Goal: Task Accomplishment & Management: Complete application form

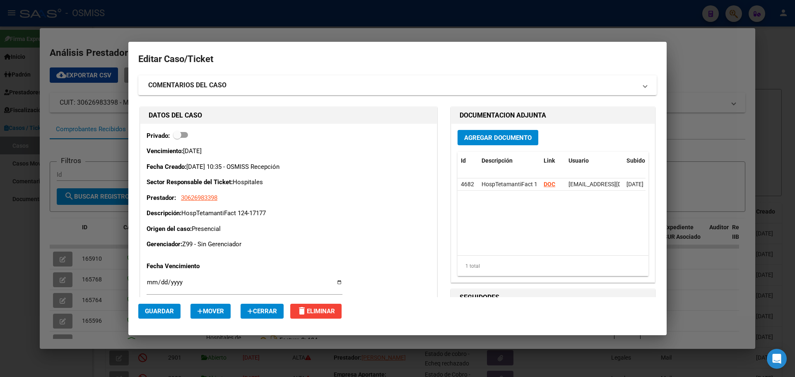
click at [311, 14] on div at bounding box center [397, 188] width 795 height 377
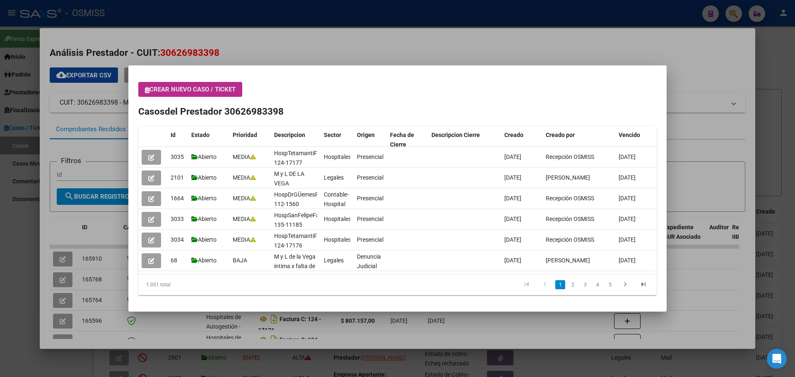
click at [149, 91] on icon "button" at bounding box center [147, 90] width 5 height 6
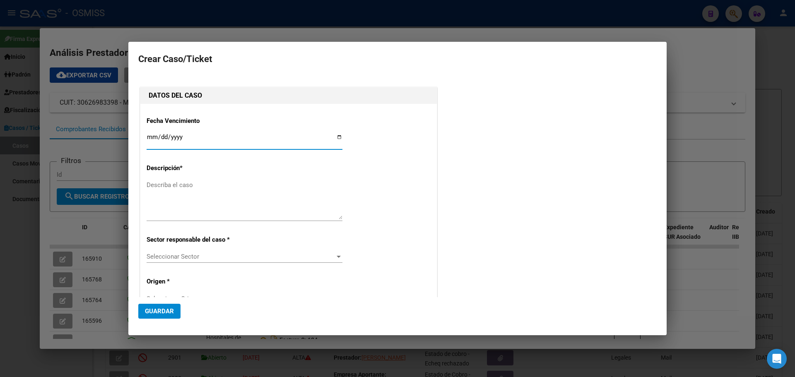
click at [338, 137] on input "Ingresar fecha" at bounding box center [245, 140] width 196 height 13
type input "[DATE]"
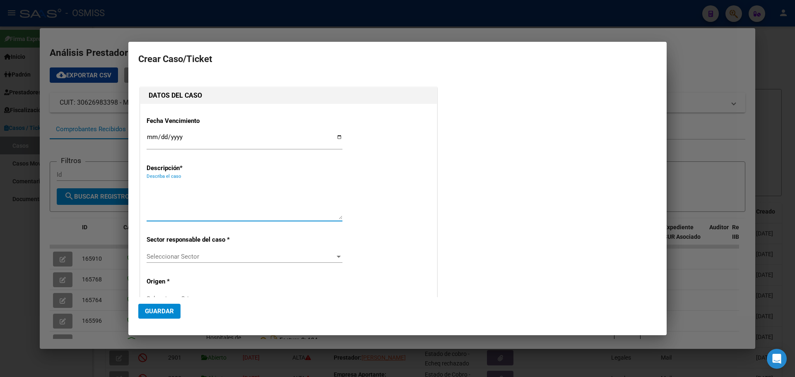
click at [184, 188] on textarea "Describa el caso" at bounding box center [245, 200] width 196 height 39
type textarea "HospErillFact 149-12087"
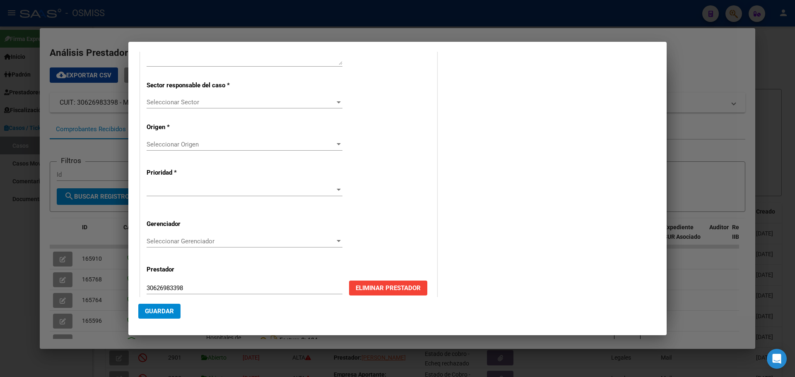
scroll to position [168, 0]
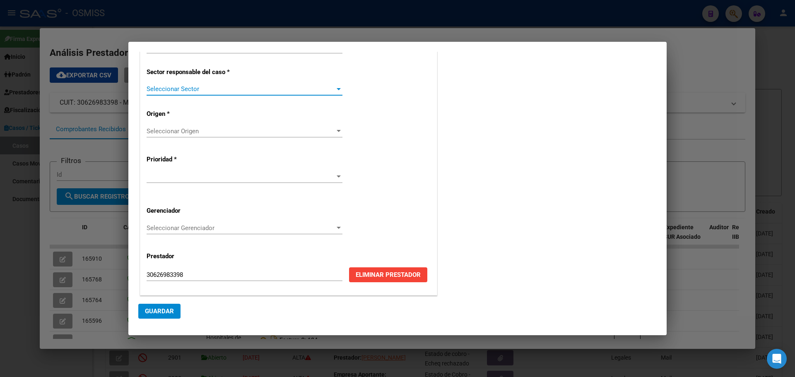
click at [337, 89] on div at bounding box center [339, 89] width 4 height 2
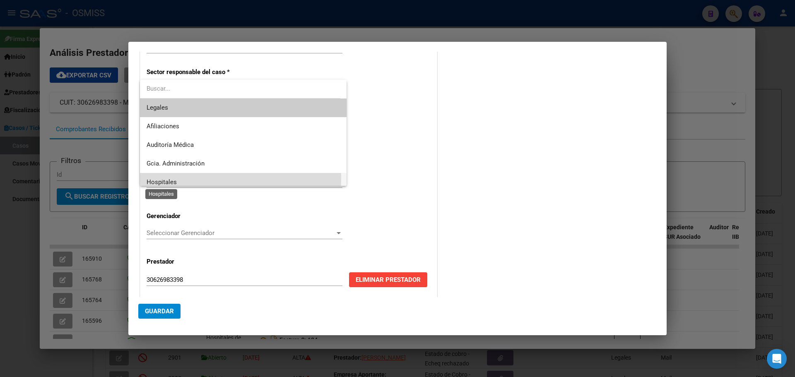
click at [153, 178] on span "Hospitales" at bounding box center [162, 181] width 30 height 7
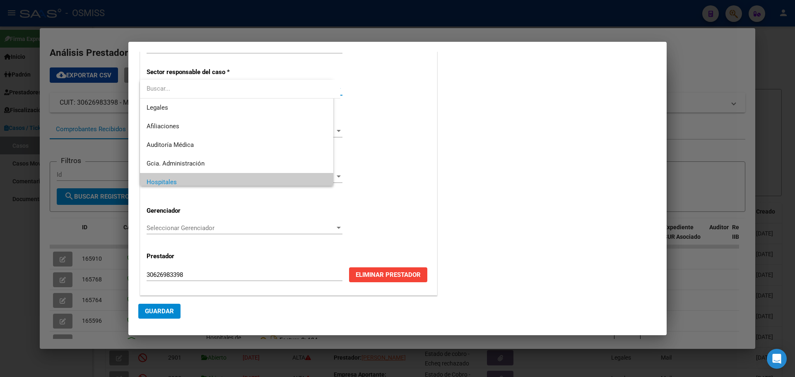
scroll to position [6, 0]
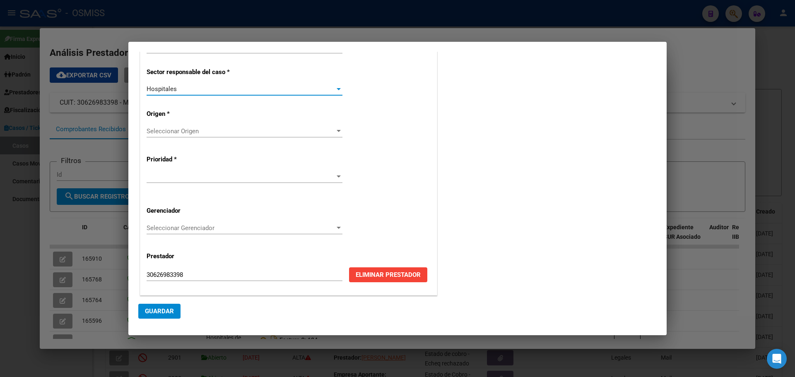
click at [337, 130] on div at bounding box center [339, 131] width 4 height 2
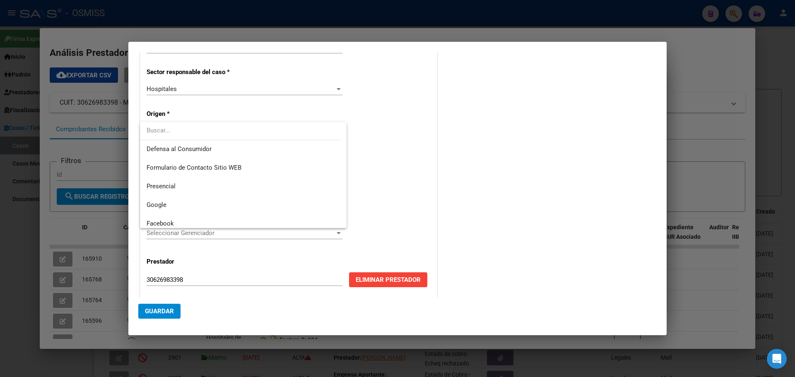
scroll to position [105, 0]
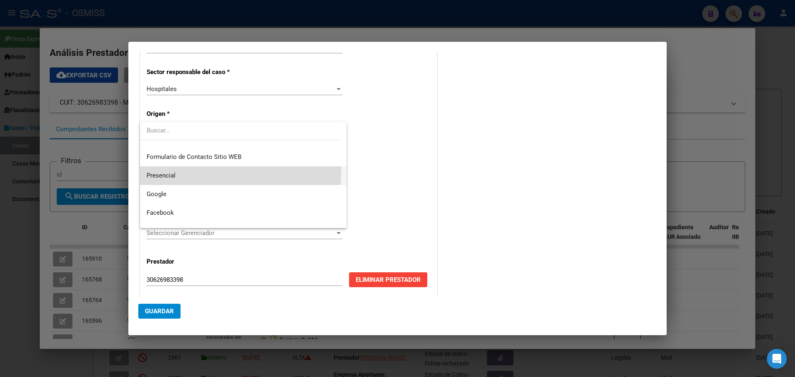
click at [185, 172] on span "Presencial" at bounding box center [243, 175] width 193 height 19
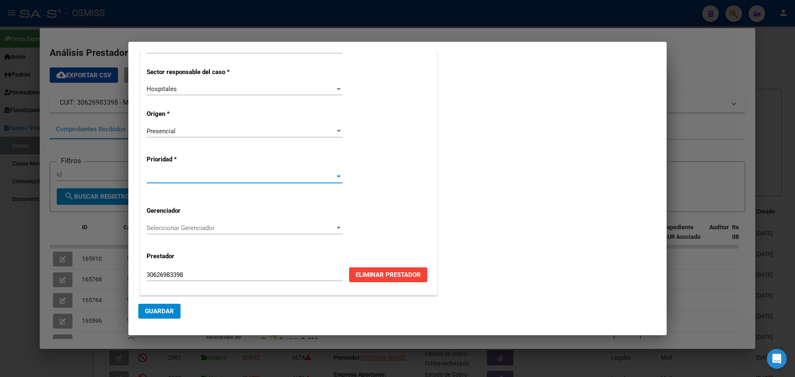
click at [337, 175] on div at bounding box center [338, 177] width 7 height 7
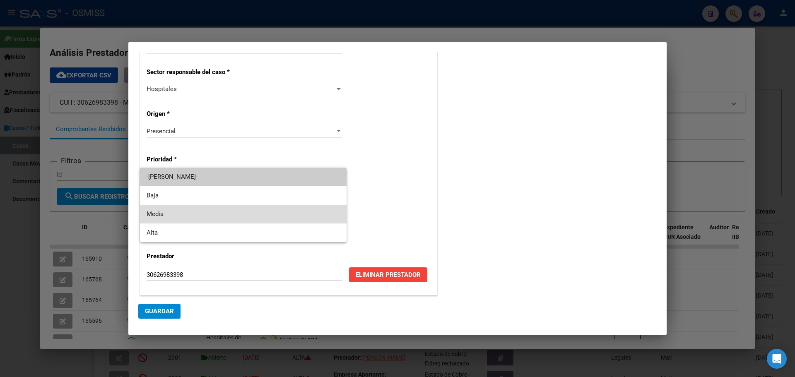
click at [160, 209] on span "Media" at bounding box center [243, 214] width 193 height 19
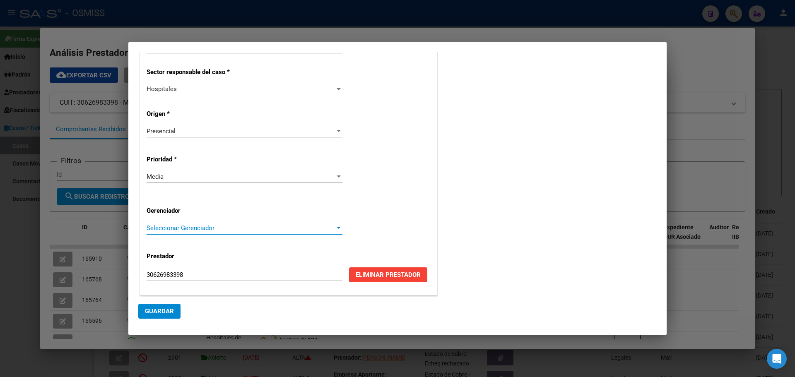
click at [337, 227] on div at bounding box center [339, 228] width 4 height 2
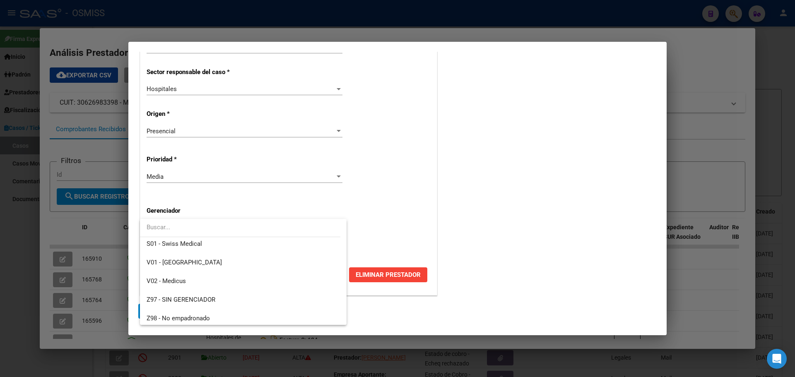
scroll to position [248, 0]
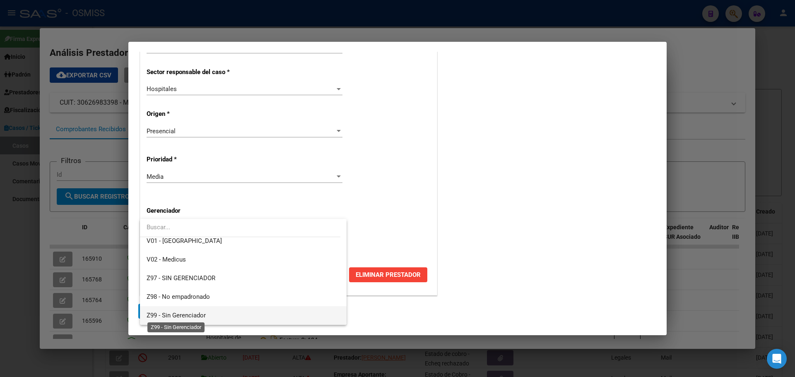
click at [162, 313] on span "Z99 - Sin Gerenciador" at bounding box center [176, 315] width 59 height 7
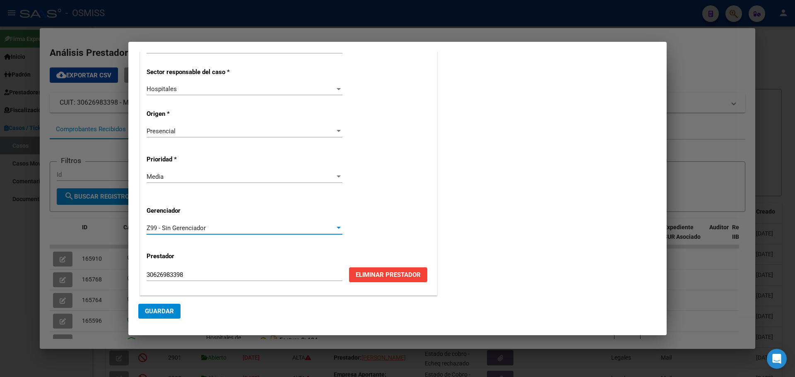
click at [158, 310] on span "Guardar" at bounding box center [159, 311] width 29 height 7
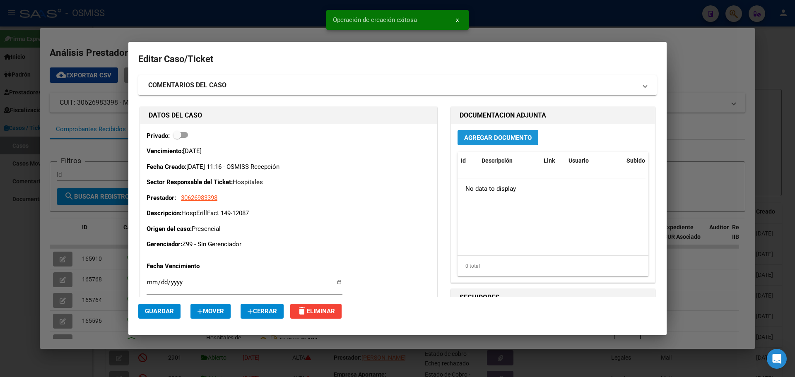
click at [527, 137] on span "Agregar Documento" at bounding box center [497, 137] width 67 height 7
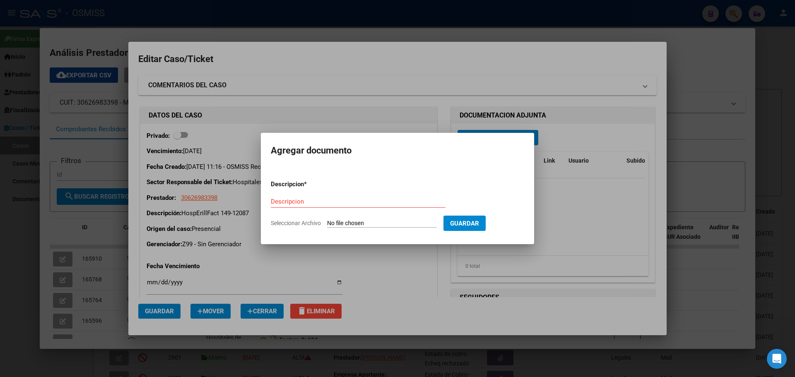
click at [327, 220] on input "Seleccionar Archivo" at bounding box center [382, 224] width 110 height 8
click at [295, 198] on div "Descripcion" at bounding box center [358, 201] width 175 height 12
type input "HospErillFact 149-12087"
click at [283, 222] on span "Seleccionar Archivo" at bounding box center [296, 223] width 50 height 7
click at [327, 222] on input "Seleccionar Archivo" at bounding box center [382, 224] width 110 height 8
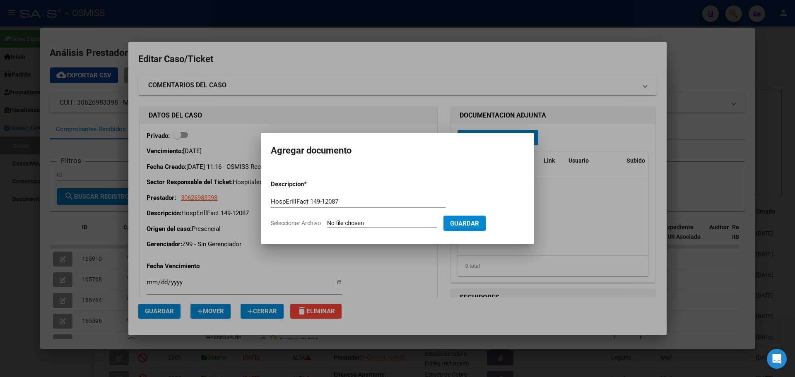
type input "C:\fakepath\Fact 12087.pdf"
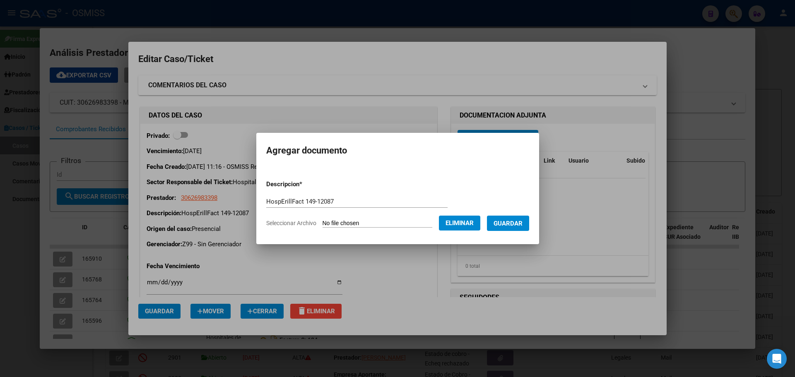
click at [516, 221] on span "Guardar" at bounding box center [508, 223] width 29 height 7
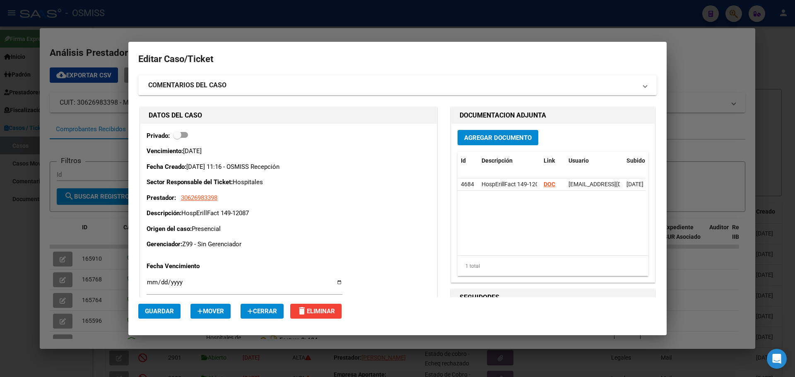
click at [422, 207] on div "DATOS DEL CASO Privado: Vencimiento: [DATE] Fecha Creado: [DATE] 11:16 - OSMISS…" at bounding box center [397, 341] width 518 height 473
click at [186, 24] on div at bounding box center [397, 188] width 795 height 377
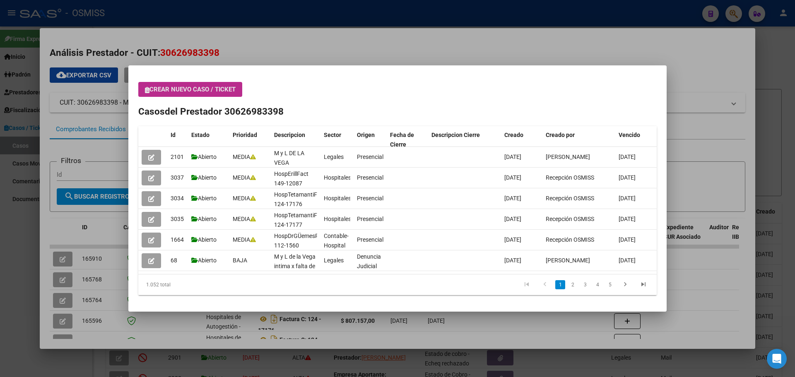
click at [146, 91] on icon "button" at bounding box center [147, 90] width 5 height 6
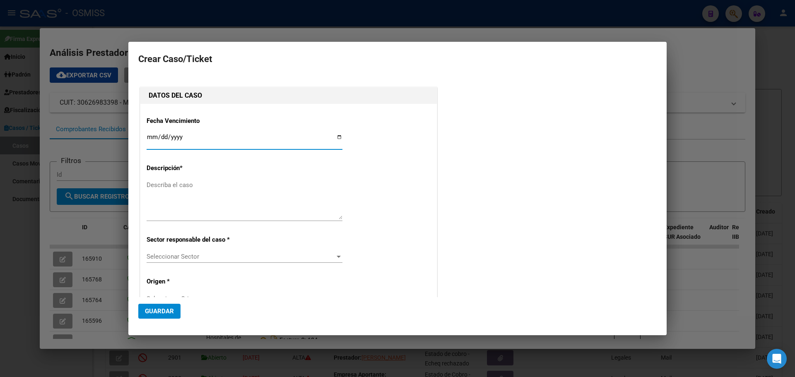
click at [336, 137] on input "Ingresar fecha" at bounding box center [245, 140] width 196 height 13
type input "[DATE]"
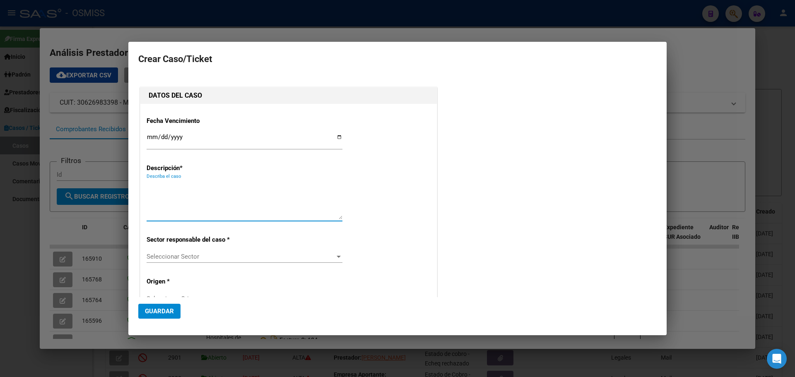
click at [159, 183] on textarea "Describa el caso" at bounding box center [245, 200] width 196 height 39
type textarea "HospErillFact 149-12092"
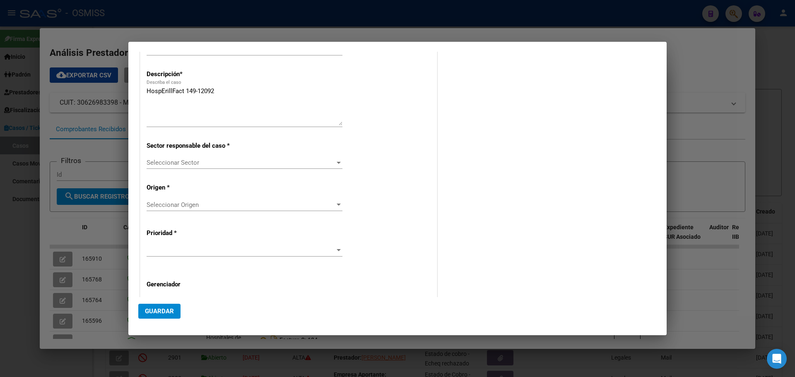
scroll to position [116, 0]
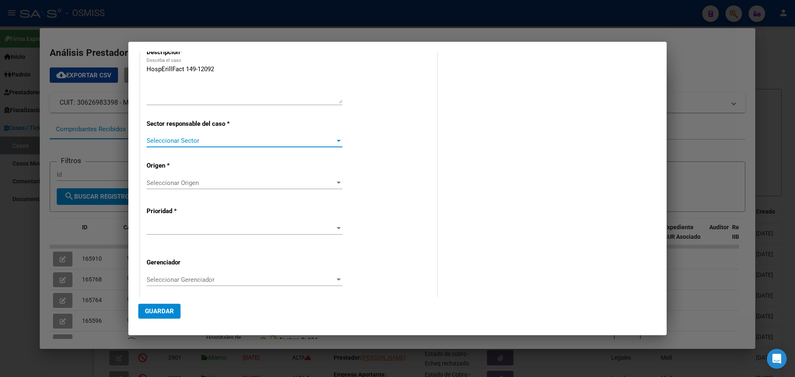
click at [337, 140] on div at bounding box center [339, 141] width 4 height 2
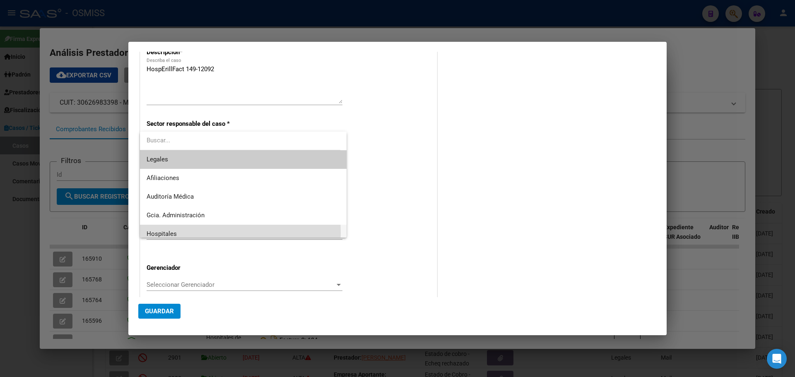
click at [191, 233] on span "Hospitales" at bounding box center [243, 234] width 193 height 19
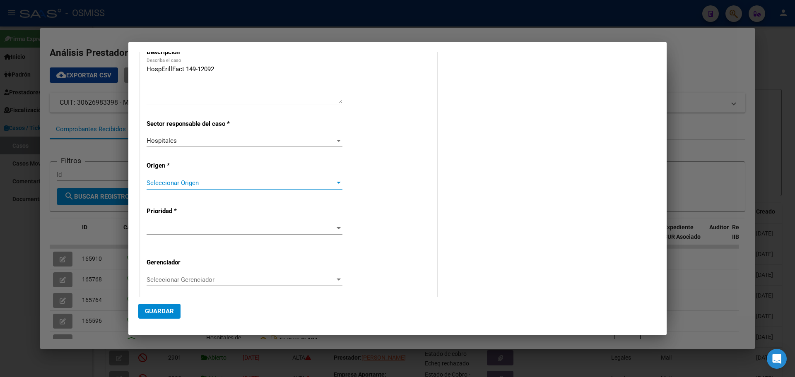
click at [337, 182] on div at bounding box center [339, 183] width 4 height 2
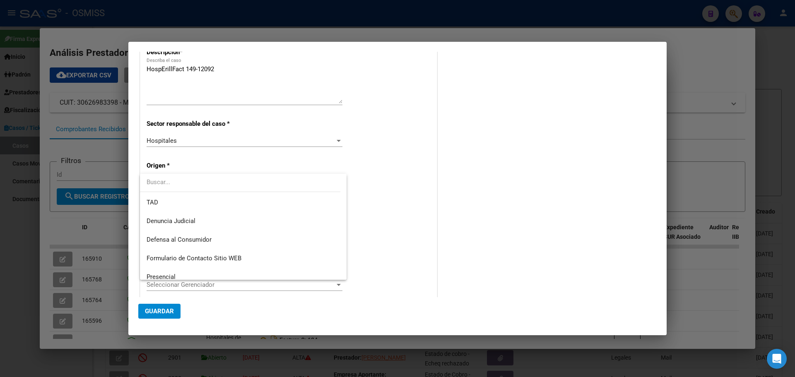
scroll to position [83, 0]
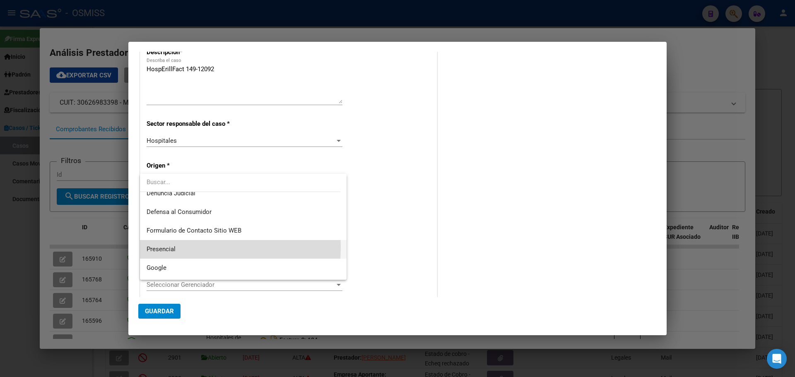
click at [180, 247] on span "Presencial" at bounding box center [243, 249] width 193 height 19
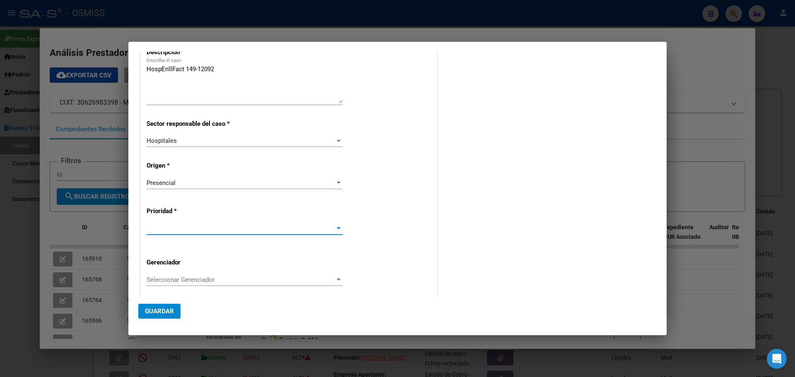
click at [337, 227] on div at bounding box center [339, 228] width 4 height 2
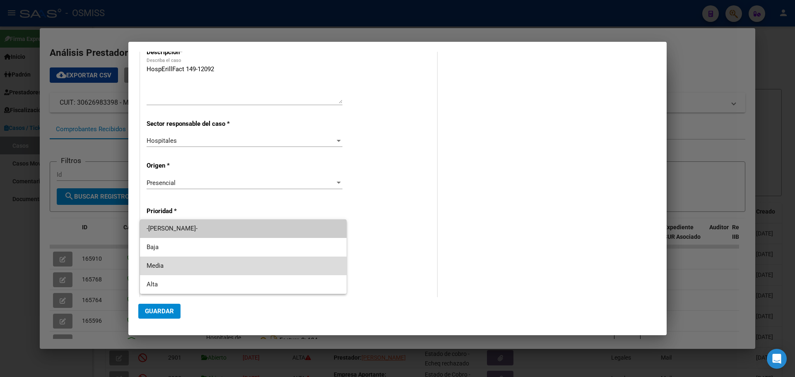
click at [179, 263] on span "Media" at bounding box center [243, 266] width 193 height 19
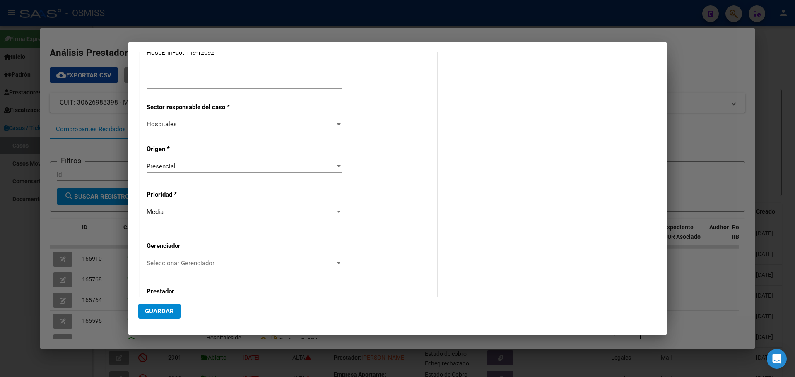
scroll to position [168, 0]
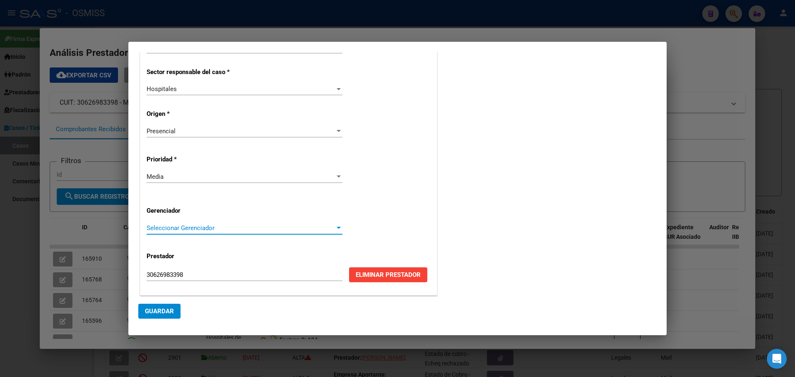
click at [337, 229] on div at bounding box center [339, 228] width 4 height 2
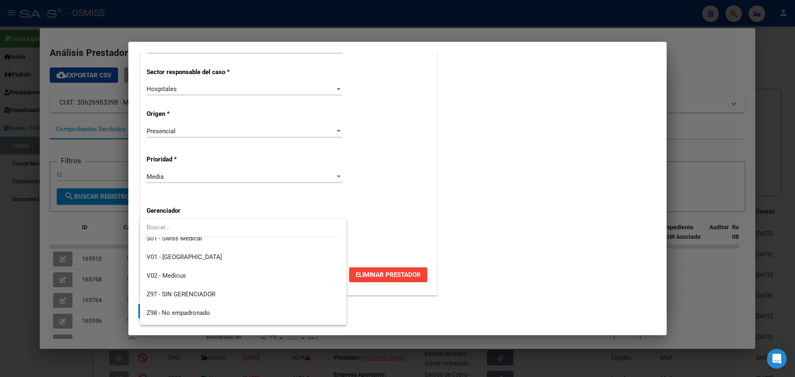
scroll to position [248, 0]
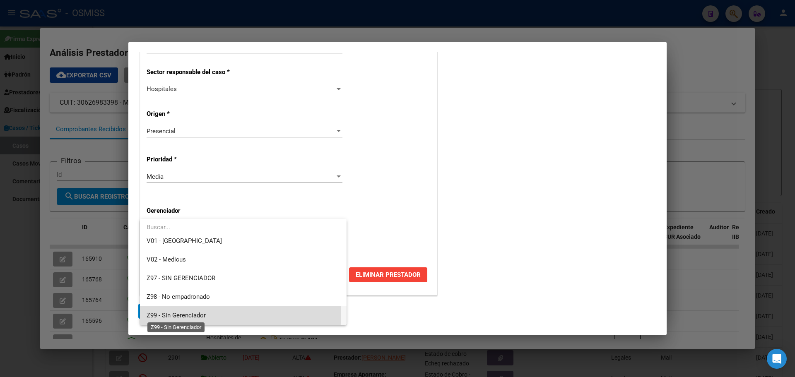
click at [197, 313] on span "Z99 - Sin Gerenciador" at bounding box center [176, 315] width 59 height 7
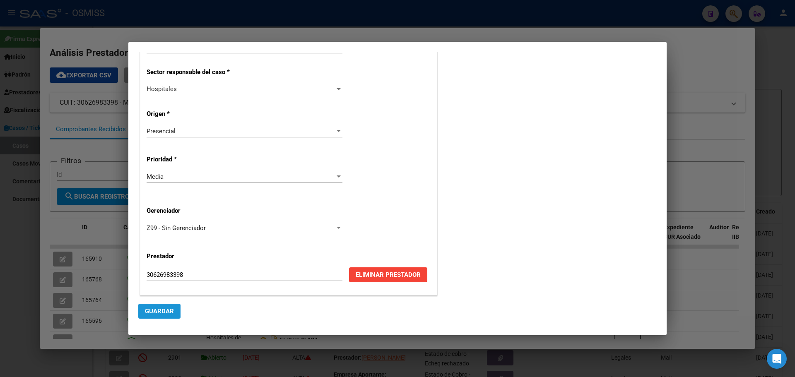
click at [159, 309] on span "Guardar" at bounding box center [159, 311] width 29 height 7
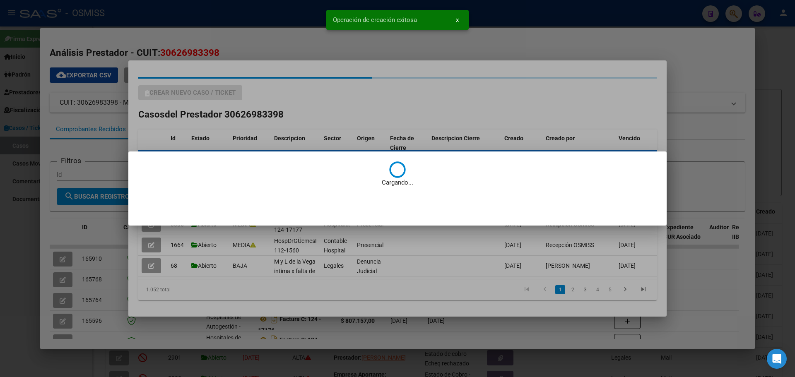
scroll to position [0, 0]
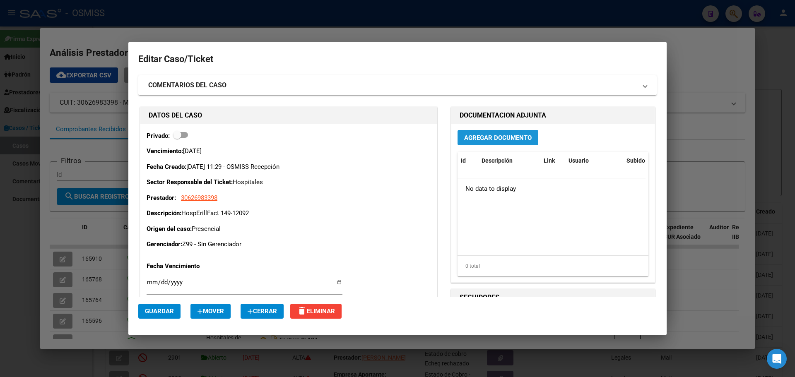
click at [472, 135] on span "Agregar Documento" at bounding box center [497, 137] width 67 height 7
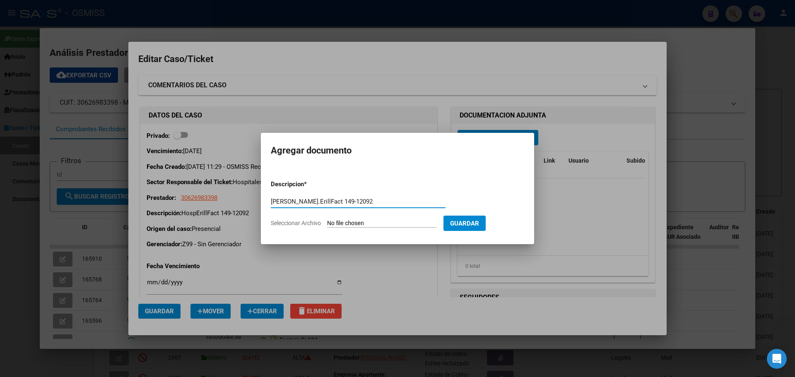
type input "[PERSON_NAME].ErillFact 149-12092"
click at [298, 224] on span "Seleccionar Archivo" at bounding box center [296, 223] width 50 height 7
click at [327, 224] on input "Seleccionar Archivo" at bounding box center [382, 224] width 110 height 8
type input "C:\fakepath\Fact 12092.pdf"
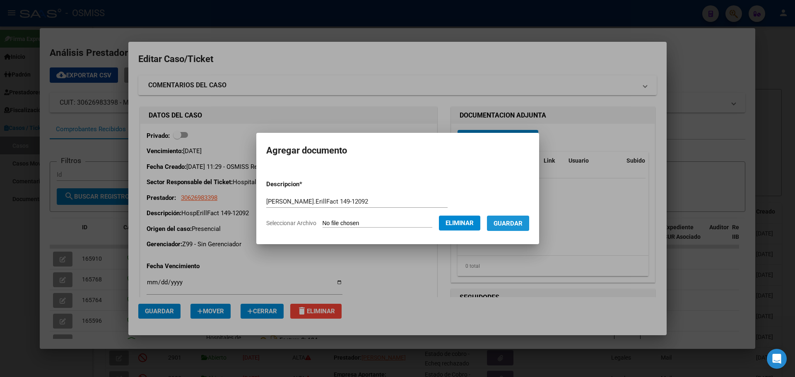
click at [506, 224] on span "Guardar" at bounding box center [508, 223] width 29 height 7
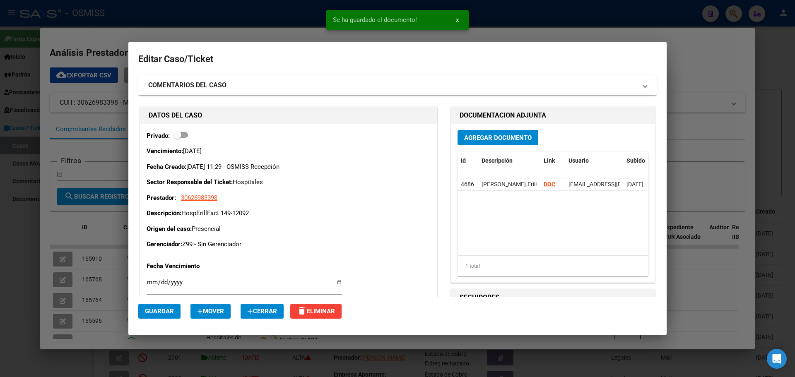
click at [195, 17] on div at bounding box center [397, 188] width 795 height 377
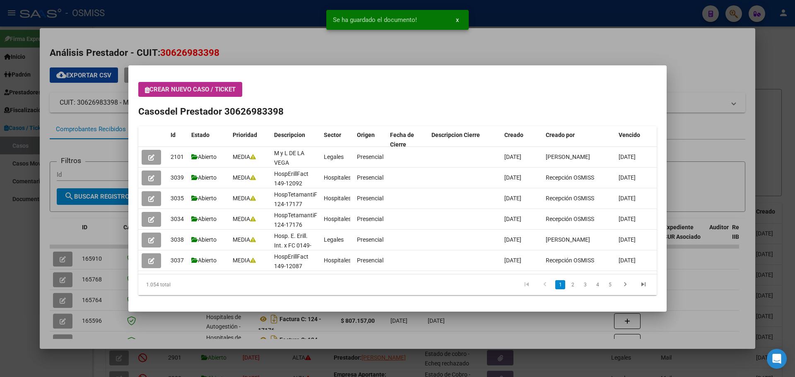
click at [146, 88] on icon "button" at bounding box center [147, 90] width 5 height 6
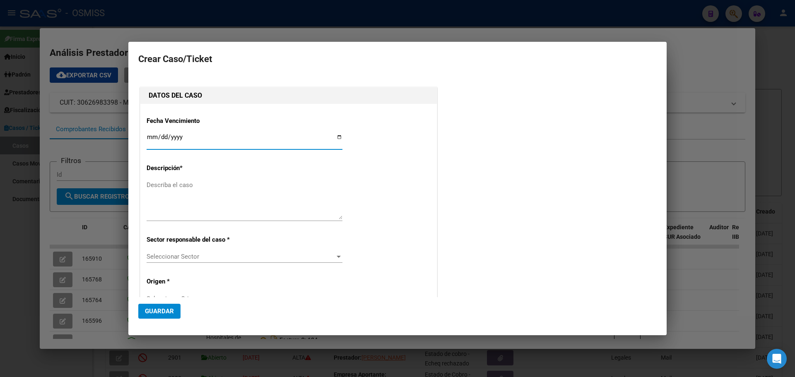
click at [0, 0] on html "menu - OSMISS person Firma Express Inicio Calendario SSS Instructivos Contacto …" at bounding box center [397, 188] width 795 height 377
click at [704, 52] on div at bounding box center [397, 188] width 795 height 377
